Goal: Check status: Check status

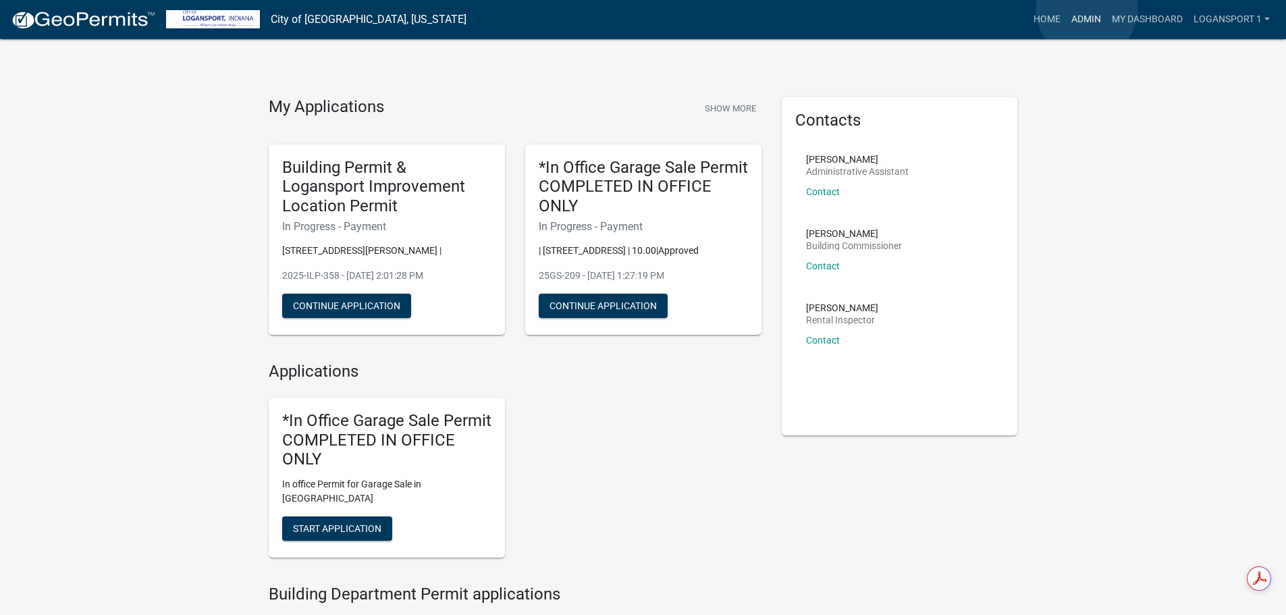
click at [1087, 9] on link "Admin" at bounding box center [1086, 20] width 40 height 26
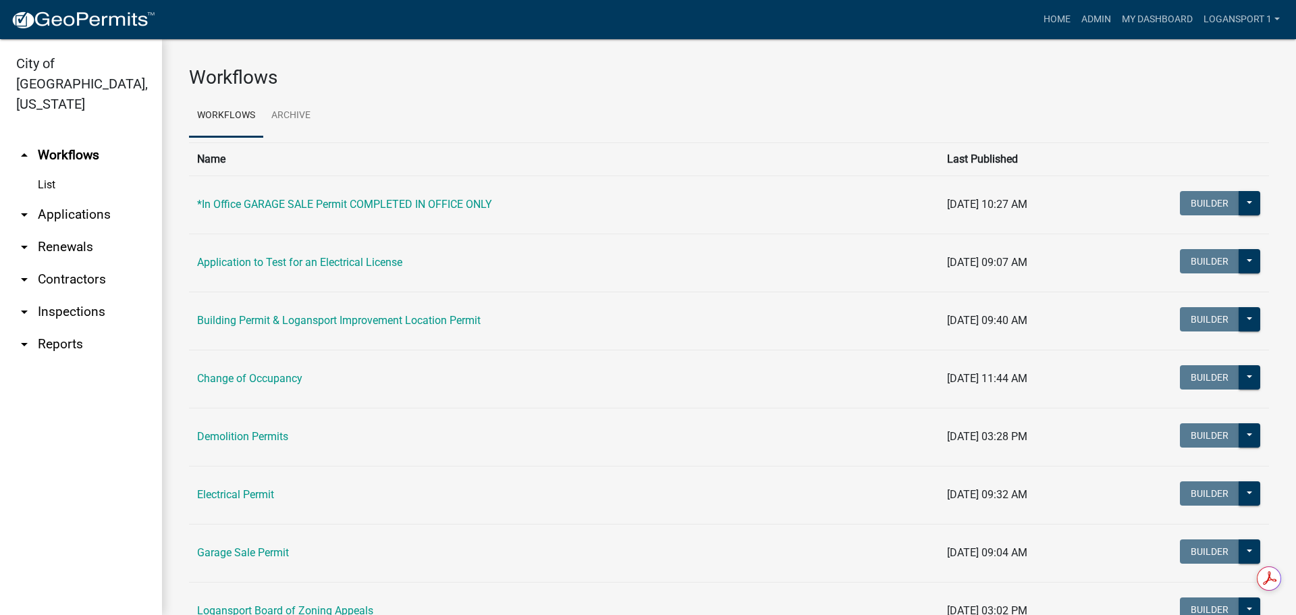
click at [67, 198] on link "arrow_drop_down Applications" at bounding box center [81, 214] width 162 height 32
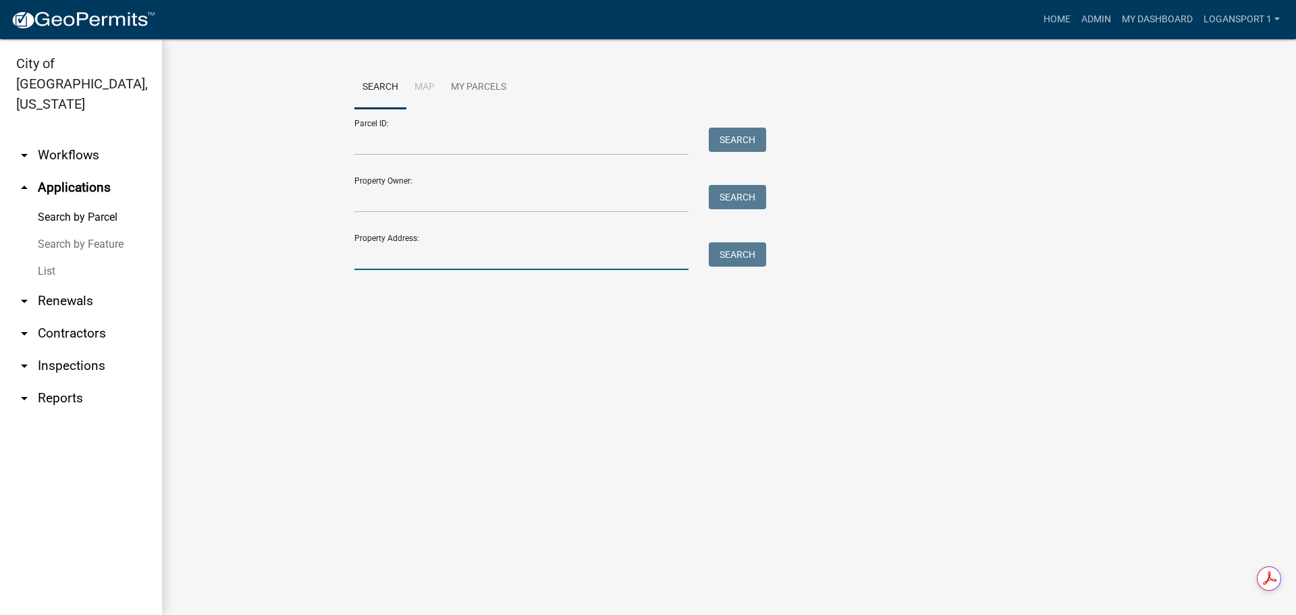
click at [500, 252] on input "Property Address:" at bounding box center [521, 256] width 334 height 28
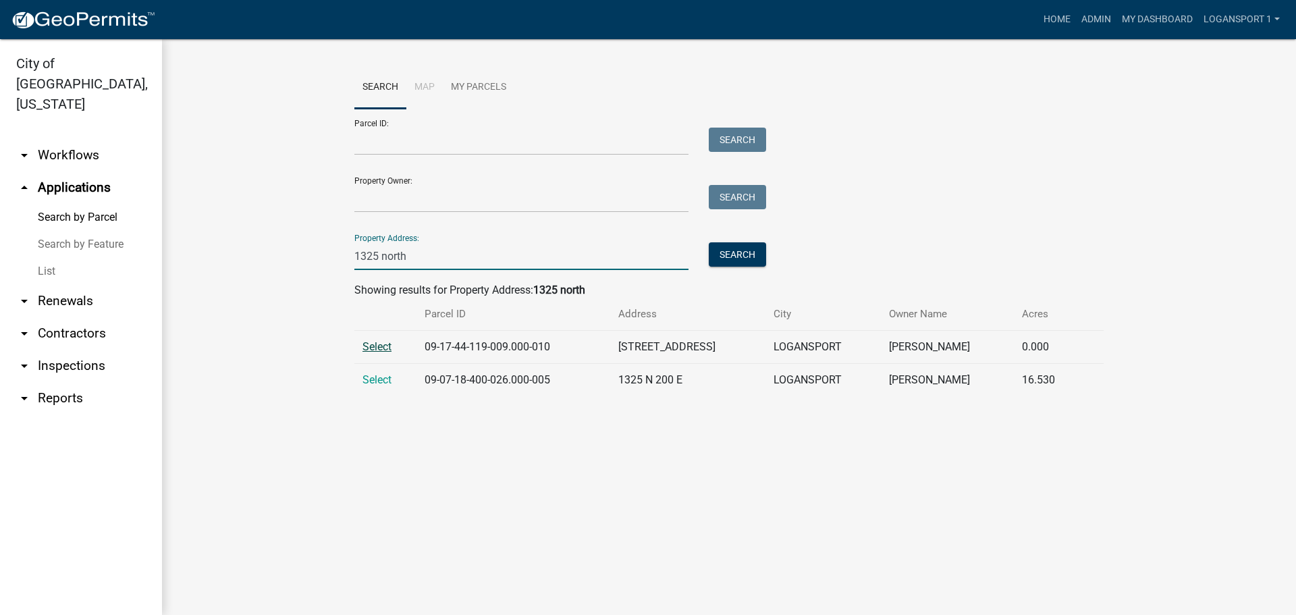
type input "1325 north"
click at [373, 348] on span "Select" at bounding box center [376, 346] width 29 height 13
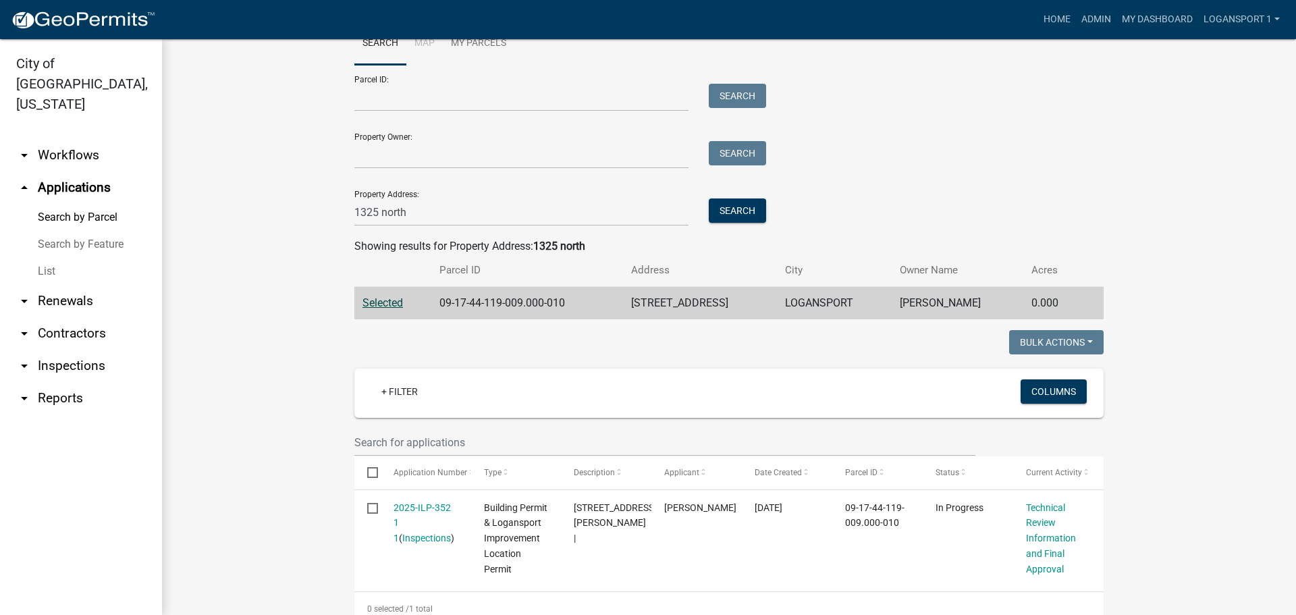
scroll to position [81, 0]
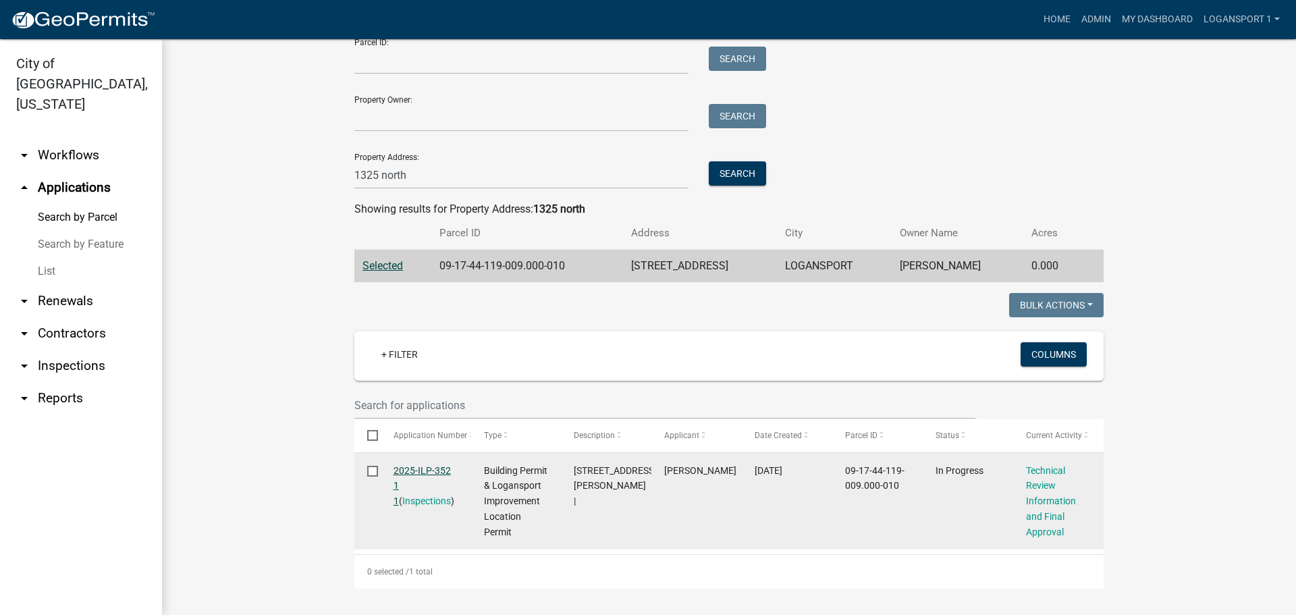
click at [438, 468] on link "2025-ILP-352 1 1" at bounding box center [421, 486] width 57 height 42
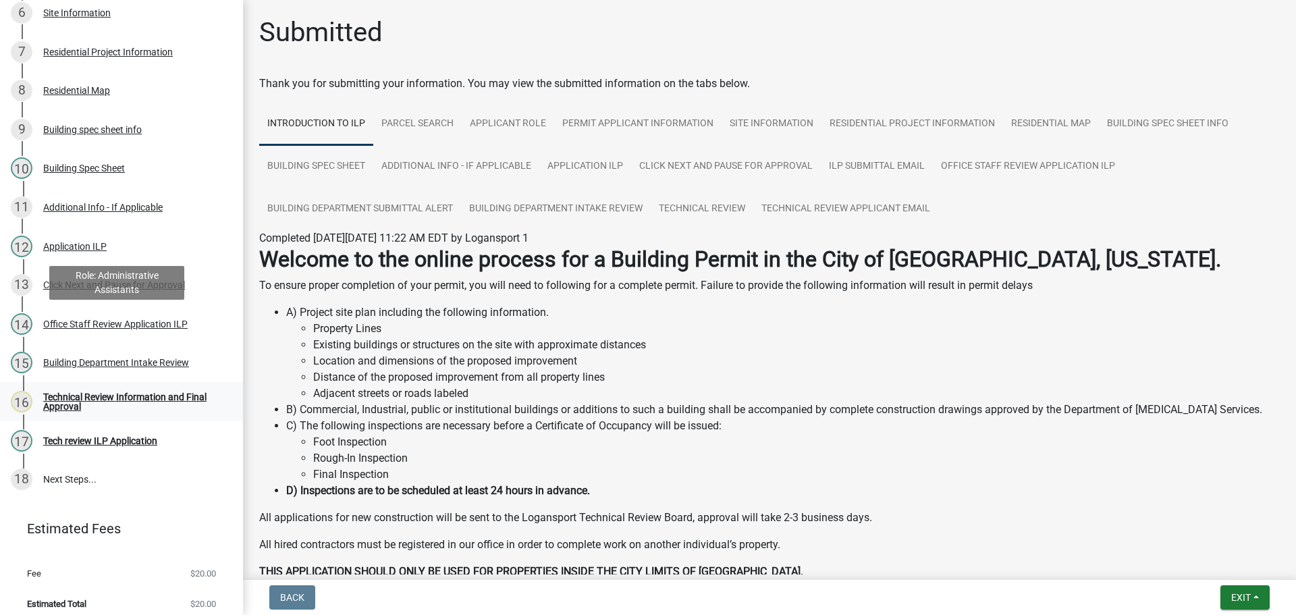
scroll to position [425, 0]
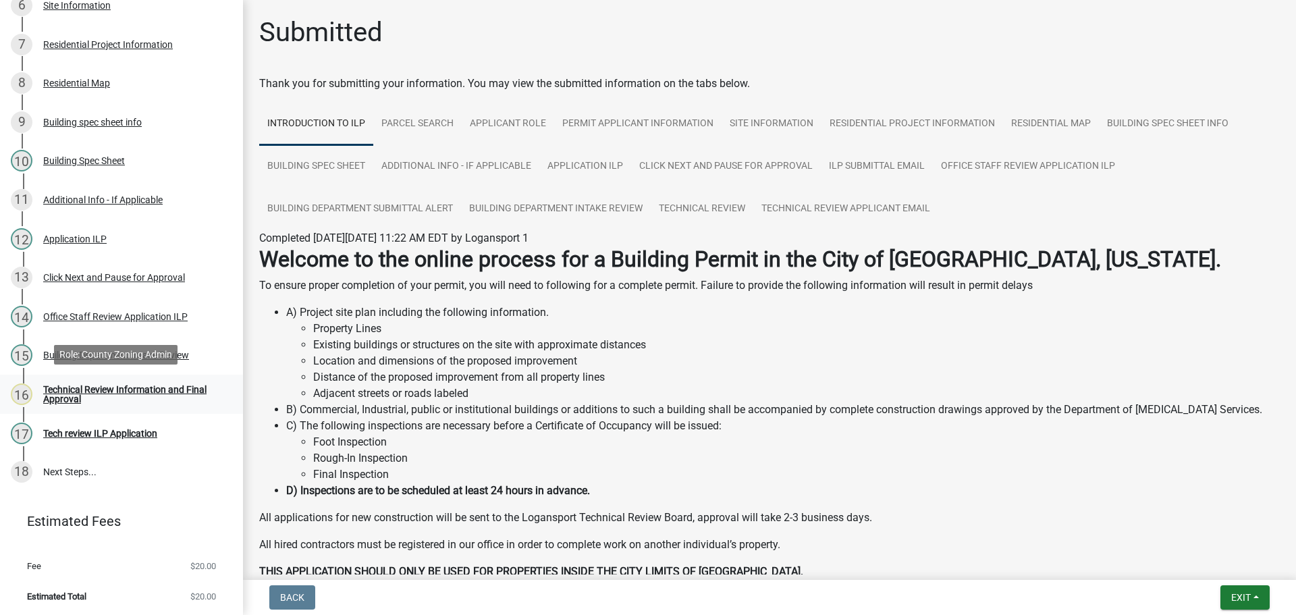
click at [99, 389] on div "Technical Review Information and Final Approval" at bounding box center [132, 394] width 178 height 19
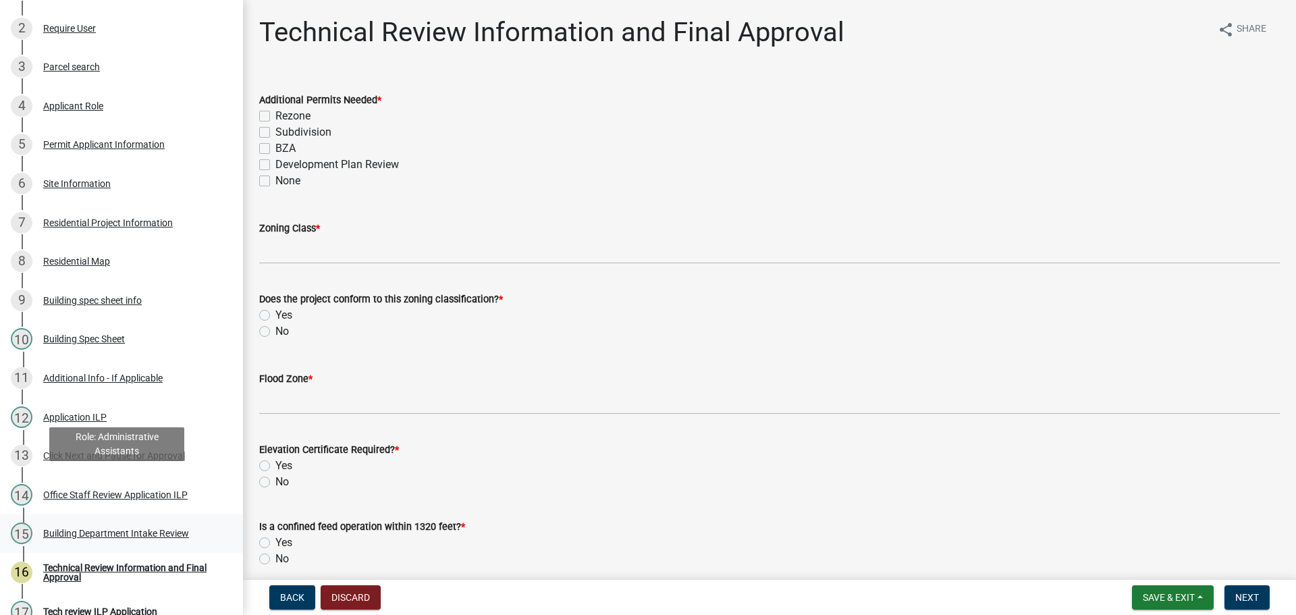
scroll to position [223, 0]
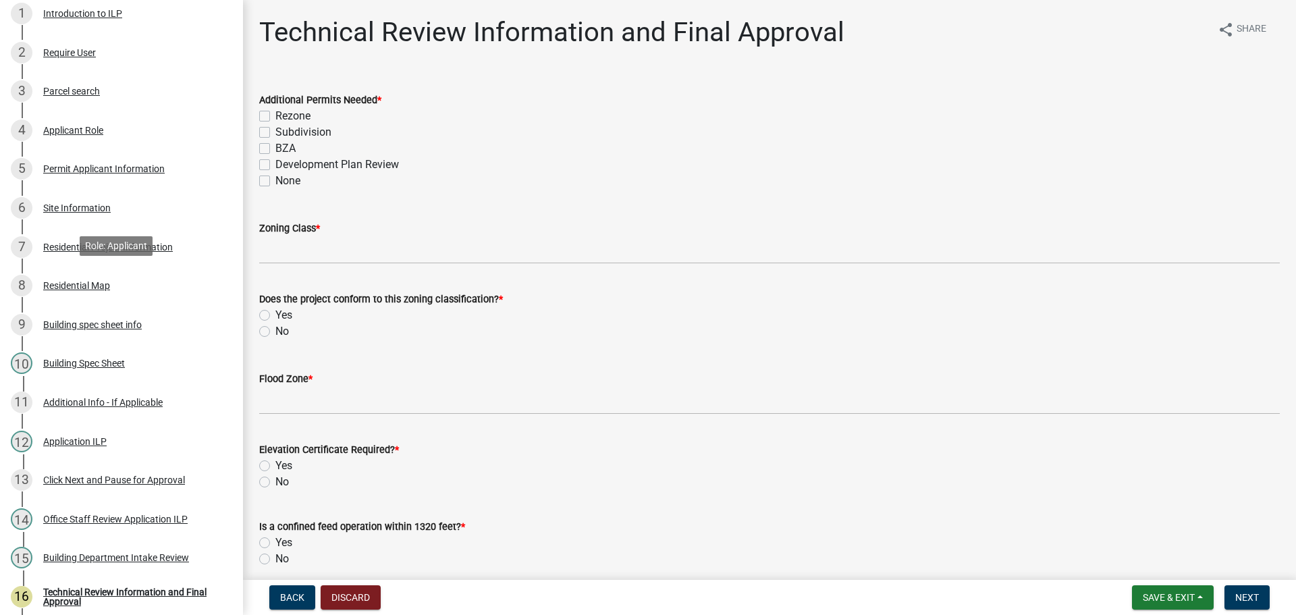
click at [116, 283] on div "8 Residential Map" at bounding box center [116, 286] width 211 height 22
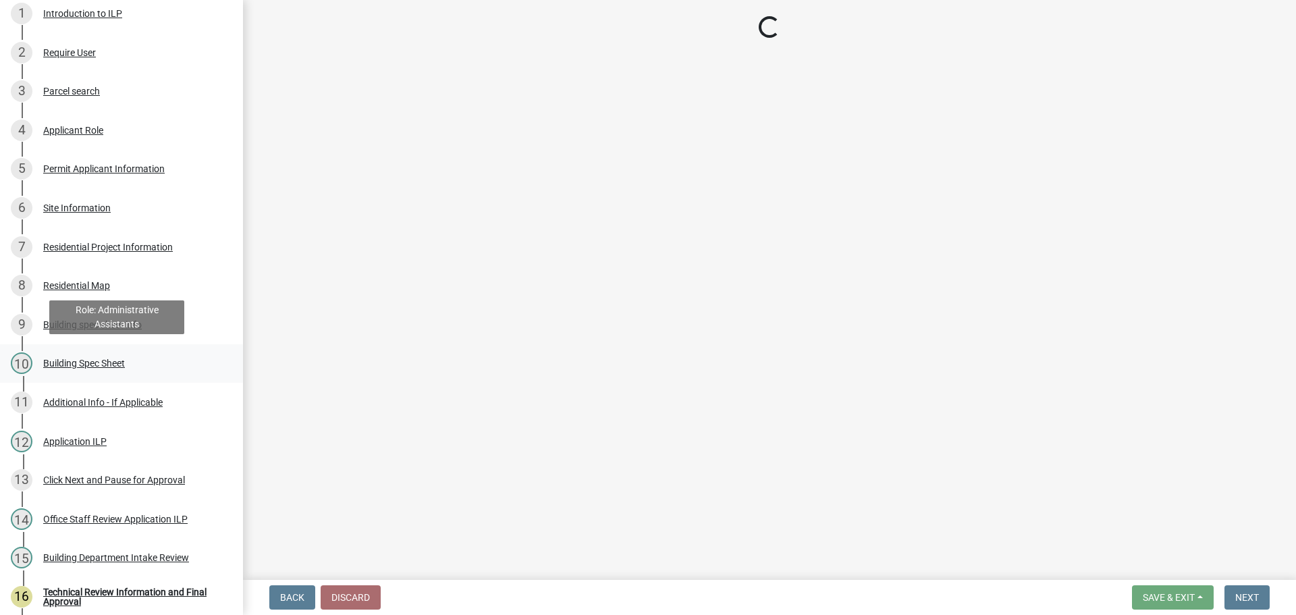
click at [104, 358] on div "Building Spec Sheet" at bounding box center [84, 362] width 82 height 9
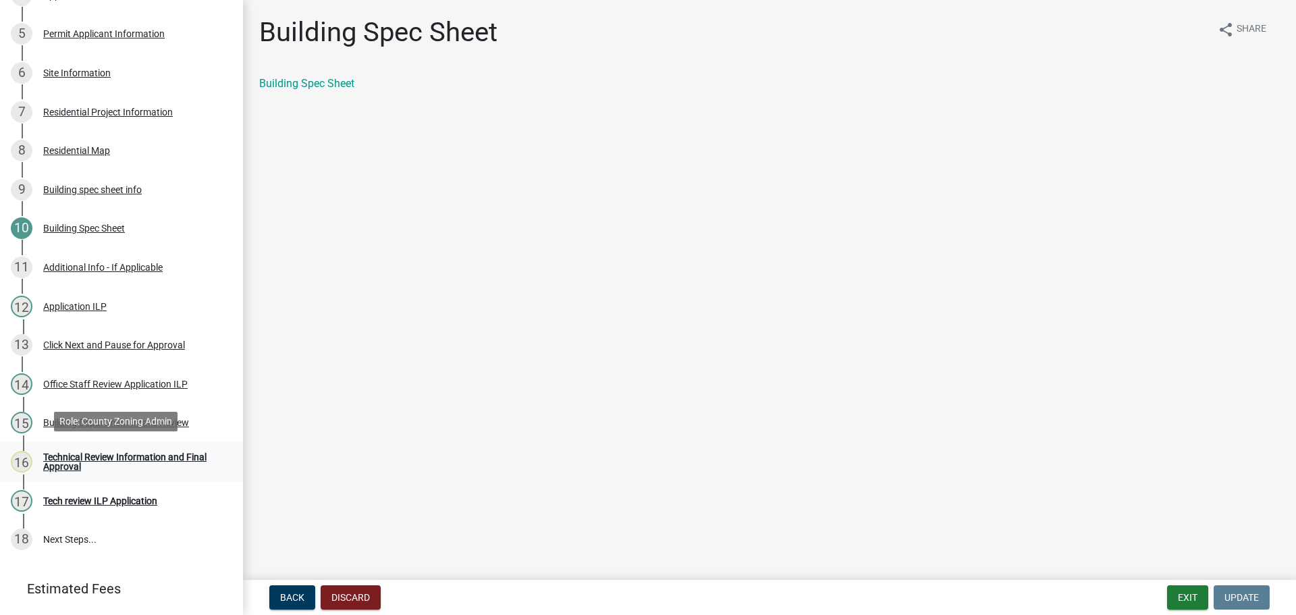
scroll to position [425, 0]
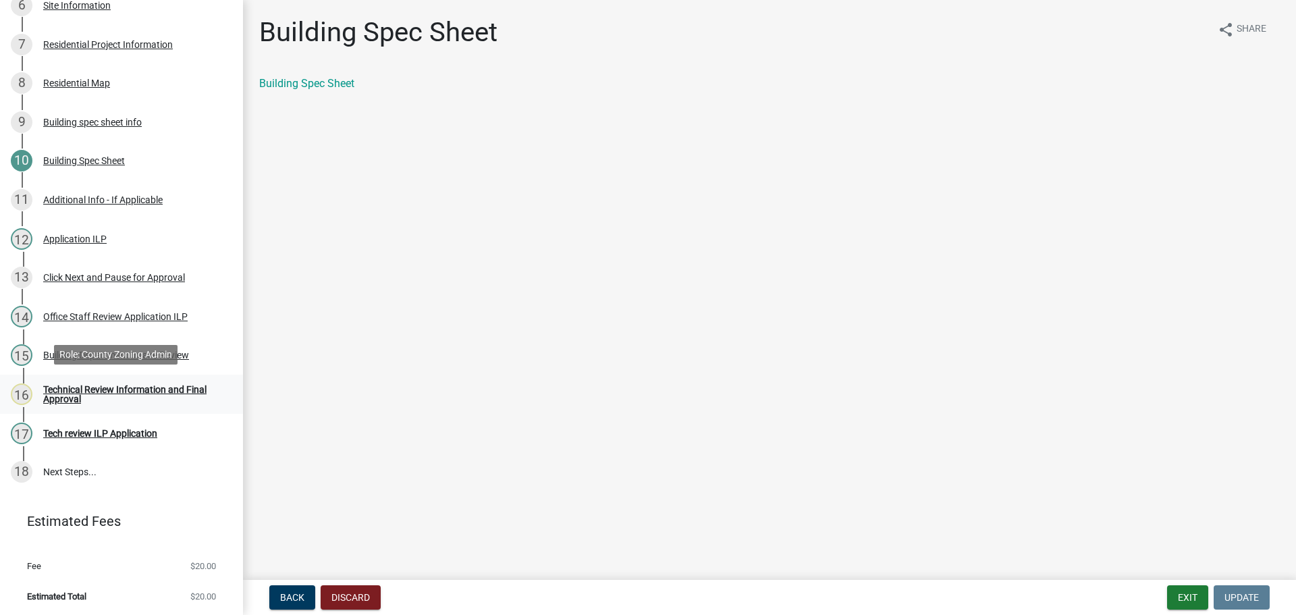
click at [108, 385] on div "Technical Review Information and Final Approval" at bounding box center [132, 394] width 178 height 19
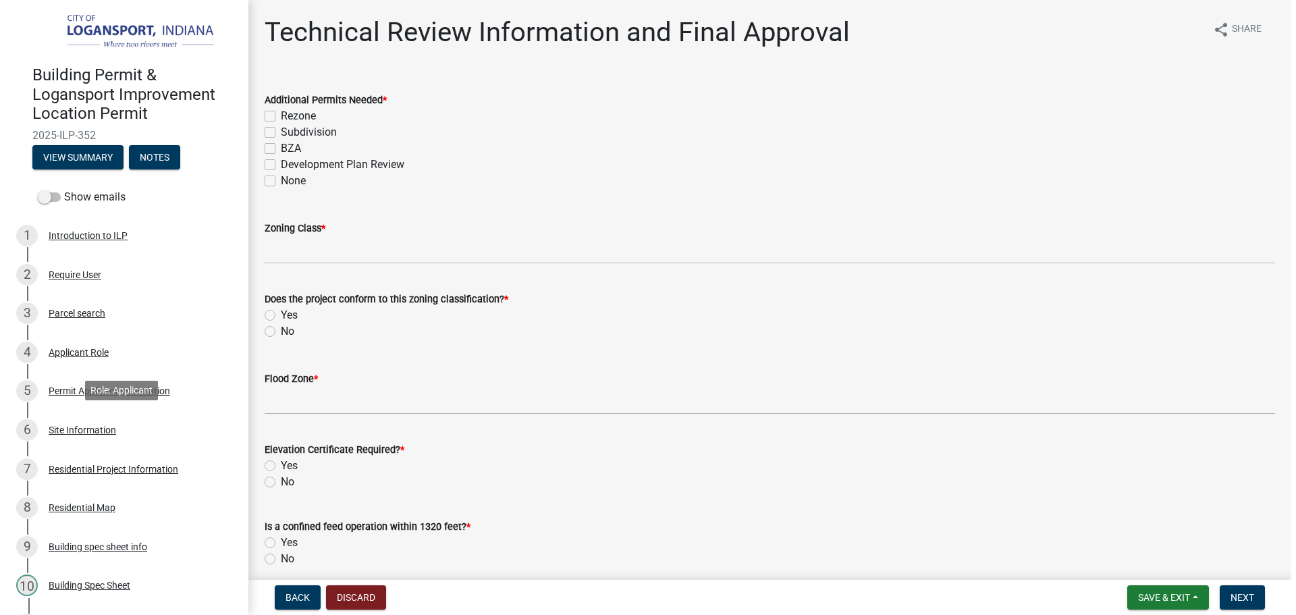
scroll to position [0, 0]
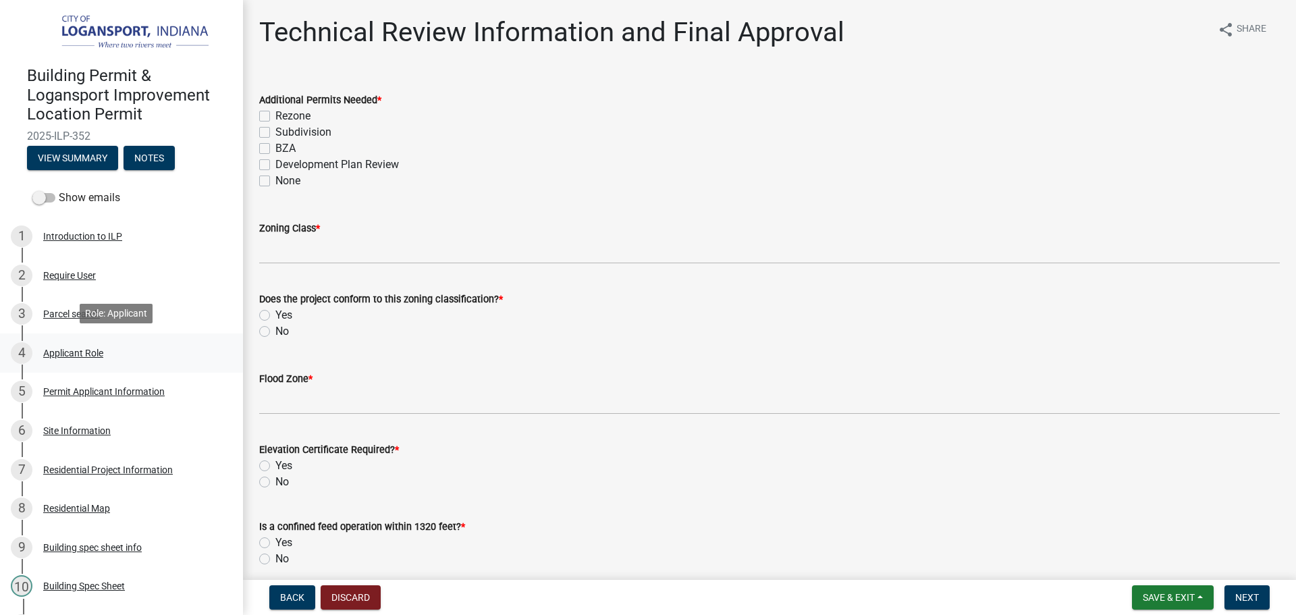
click at [89, 348] on div "Applicant Role" at bounding box center [73, 352] width 60 height 9
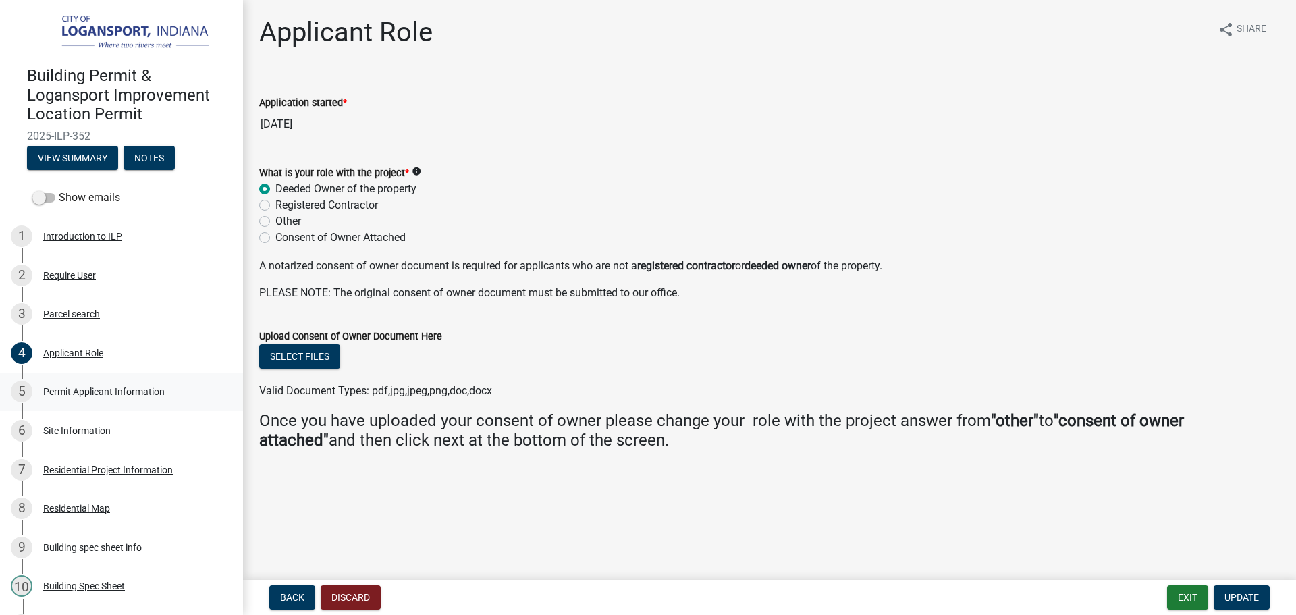
click at [101, 373] on link "5 Permit Applicant Information" at bounding box center [121, 392] width 243 height 39
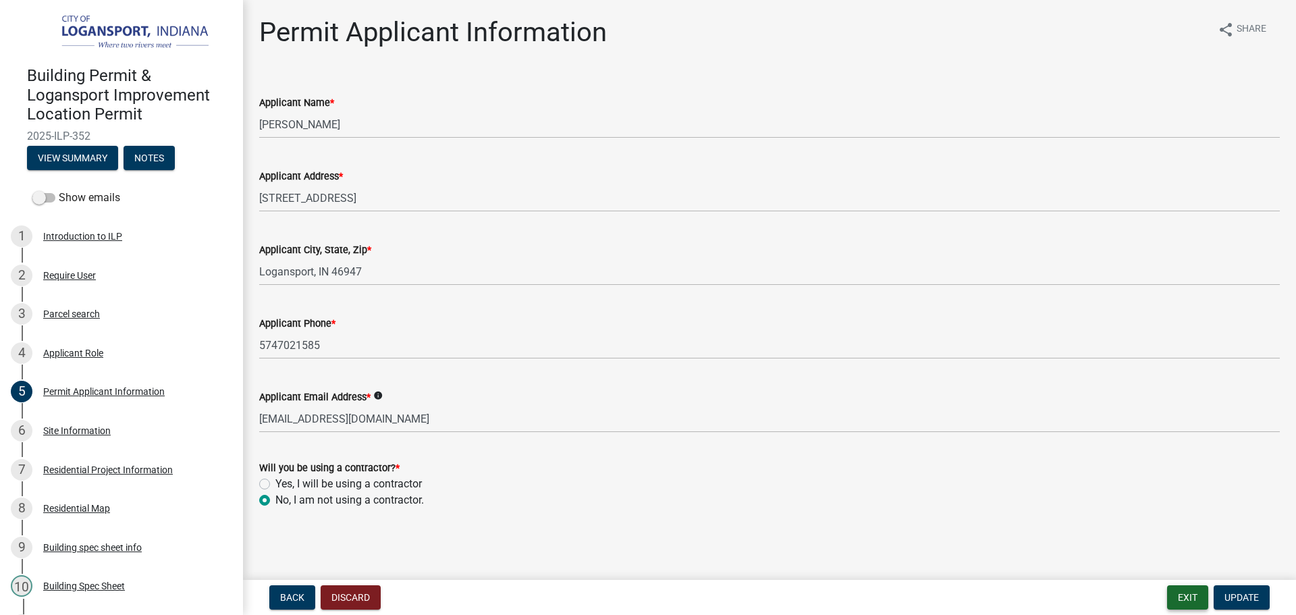
click at [1176, 595] on button "Exit" at bounding box center [1187, 597] width 41 height 24
